Goal: Find specific page/section: Find specific page/section

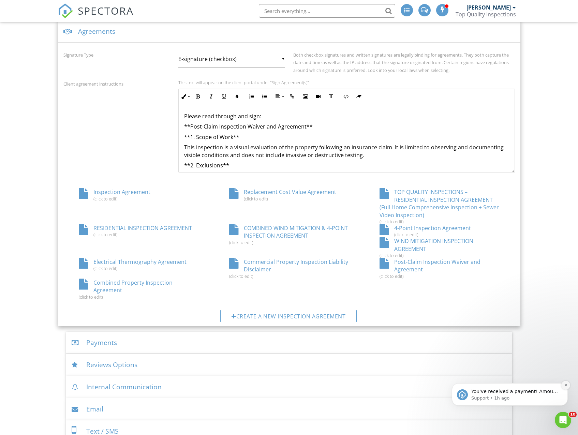
click at [566, 386] on icon "Dismiss notification" at bounding box center [566, 385] width 2 height 2
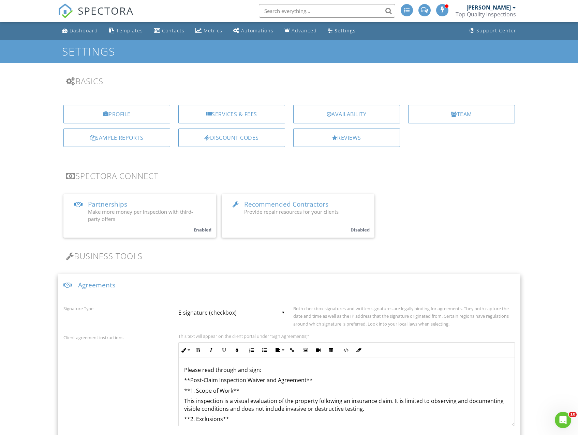
click at [86, 29] on div "Dashboard" at bounding box center [84, 30] width 28 height 6
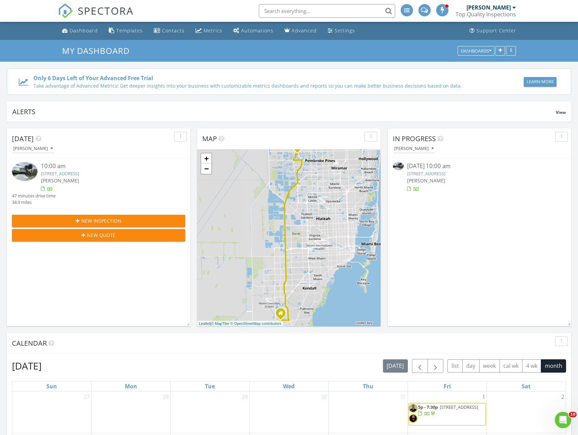
click at [79, 173] on link "15376 14th Manor, Pembroke Pines, FL 33028" at bounding box center [60, 174] width 38 height 6
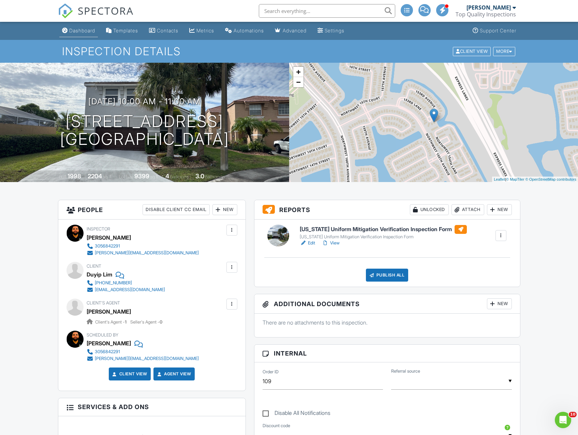
click at [77, 34] on link "Dashboard" at bounding box center [78, 31] width 39 height 13
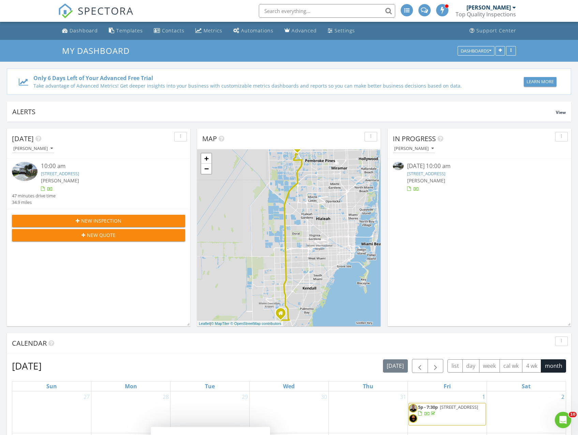
click at [65, 174] on link "[STREET_ADDRESS]" at bounding box center [60, 174] width 38 height 6
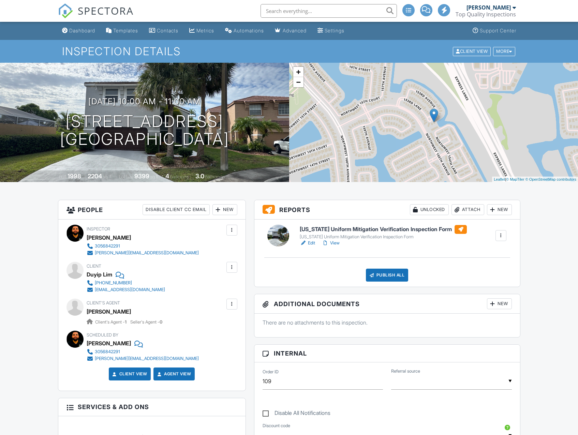
click at [322, 227] on h6 "[US_STATE] Uniform Mitigation Verification Inspection Form" at bounding box center [383, 229] width 167 height 9
